Goal: Feedback & Contribution: Leave review/rating

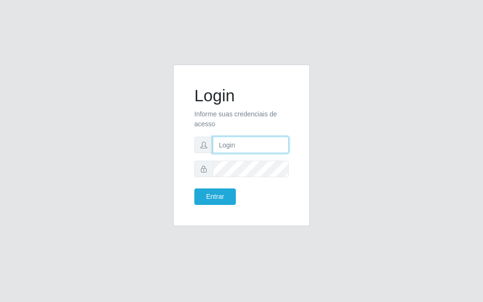
click at [248, 143] on input "text" at bounding box center [251, 145] width 76 height 17
type input "luiz@divinofogao"
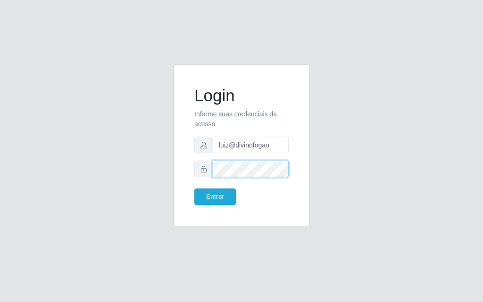
click at [194, 189] on button "Entrar" at bounding box center [215, 197] width 42 height 17
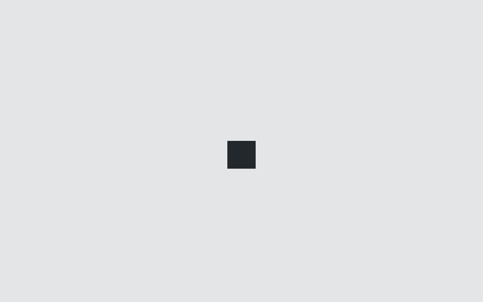
click at [232, 191] on div at bounding box center [241, 151] width 483 height 302
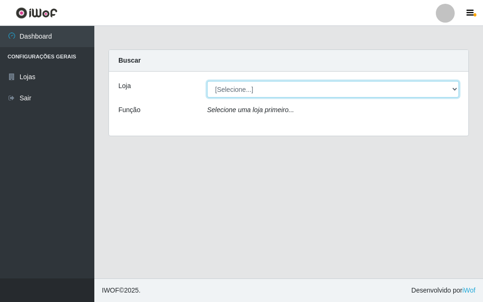
click at [272, 88] on select "[Selecione...] Divino Fogão - [GEOGRAPHIC_DATA]" at bounding box center [333, 89] width 252 height 17
select select "499"
click at [207, 81] on select "[Selecione...] Divino Fogão - [GEOGRAPHIC_DATA]" at bounding box center [333, 89] width 252 height 17
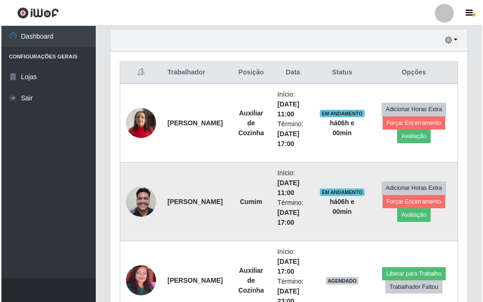
scroll to position [471, 0]
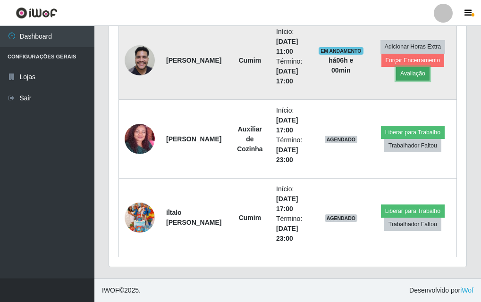
click at [413, 69] on button "Avaliação" at bounding box center [412, 73] width 33 height 13
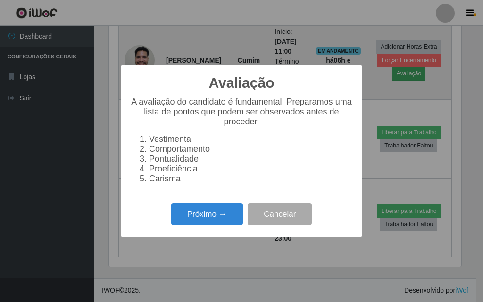
scroll to position [196, 352]
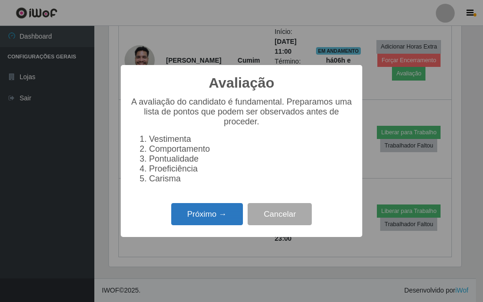
click at [204, 225] on button "Próximo →" at bounding box center [207, 214] width 72 height 22
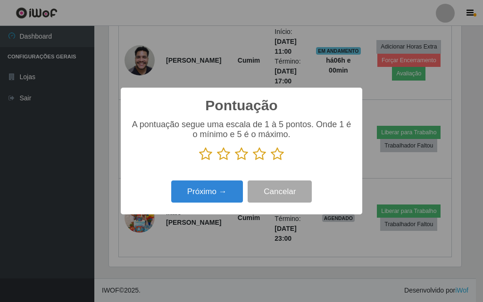
click at [276, 151] on icon at bounding box center [277, 154] width 13 height 14
click at [271, 161] on input "radio" at bounding box center [271, 161] width 0 height 0
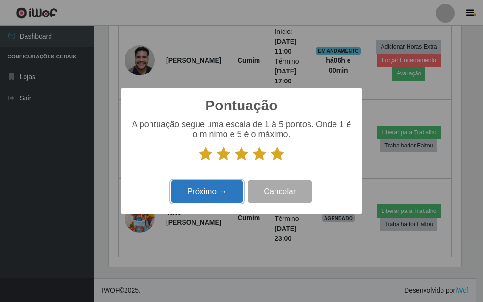
click at [229, 190] on button "Próximo →" at bounding box center [207, 192] width 72 height 22
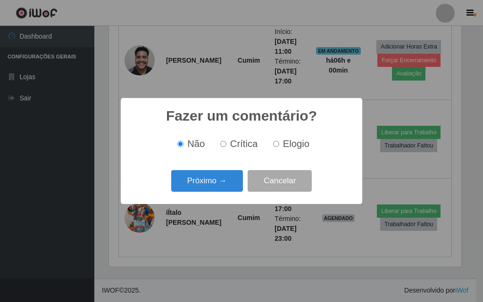
click at [212, 170] on div "Próximo → Cancelar" at bounding box center [241, 180] width 223 height 27
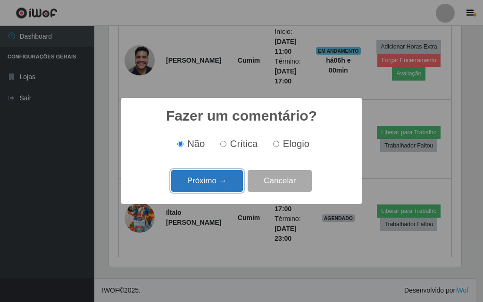
click at [213, 179] on button "Próximo →" at bounding box center [207, 181] width 72 height 22
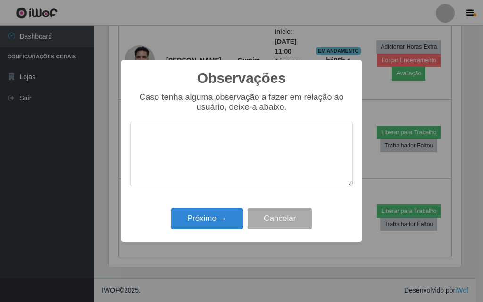
click at [221, 149] on textarea at bounding box center [241, 154] width 223 height 65
type textarea "M"
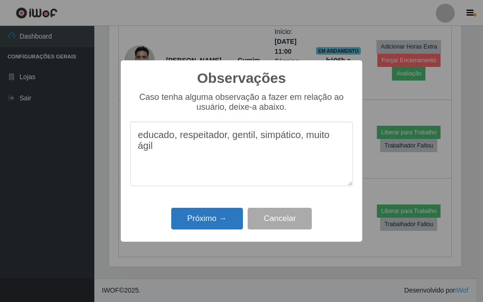
type textarea "educado, respeitador, gentil, simpático, muito ágil"
click at [216, 216] on button "Próximo →" at bounding box center [207, 219] width 72 height 22
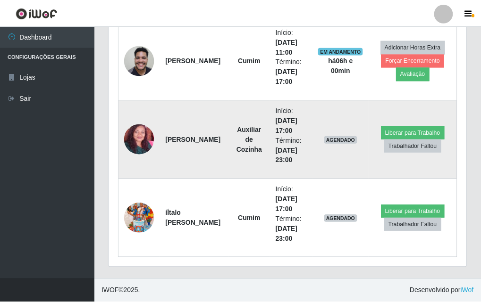
scroll to position [196, 357]
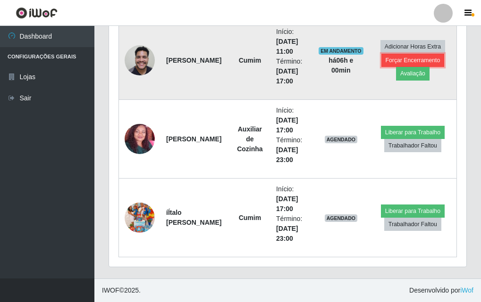
click at [416, 59] on button "Forçar Encerramento" at bounding box center [412, 60] width 63 height 13
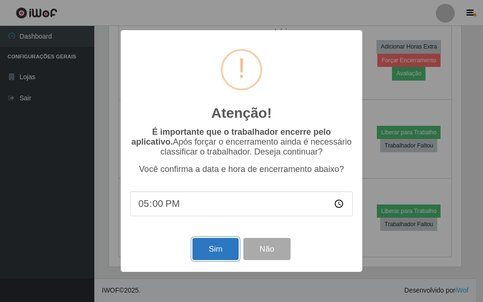
click at [210, 251] on button "Sim" at bounding box center [215, 249] width 46 height 22
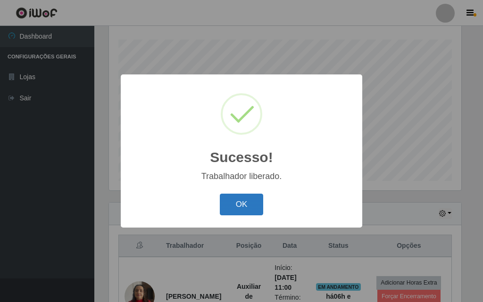
click at [256, 197] on button "OK" at bounding box center [242, 205] width 44 height 22
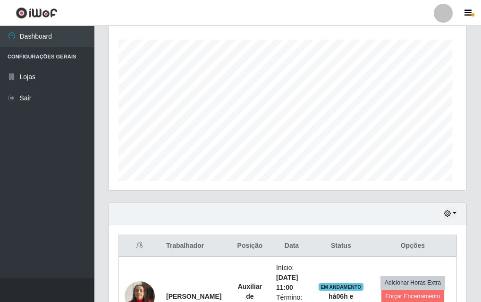
scroll to position [196, 357]
